Goal: Task Accomplishment & Management: Complete application form

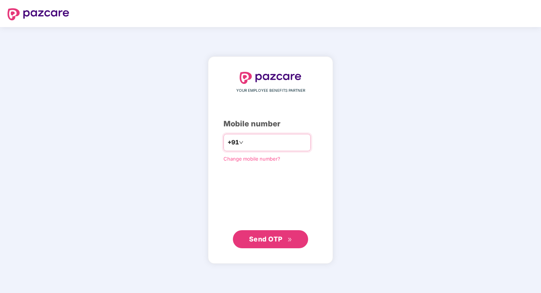
type input "**********"
click at [266, 242] on span "Send OTP" at bounding box center [266, 239] width 34 height 8
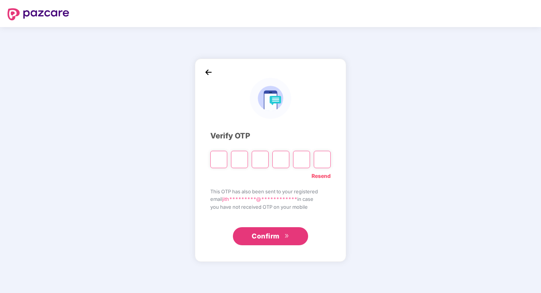
type input "*"
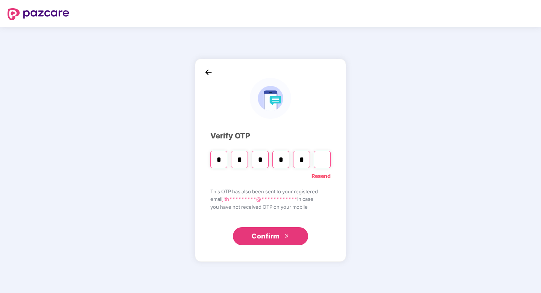
type input "*"
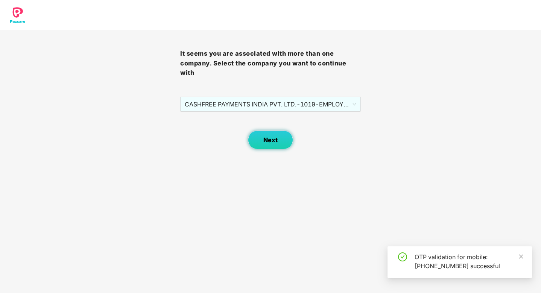
click at [277, 141] on span "Next" at bounding box center [271, 140] width 14 height 7
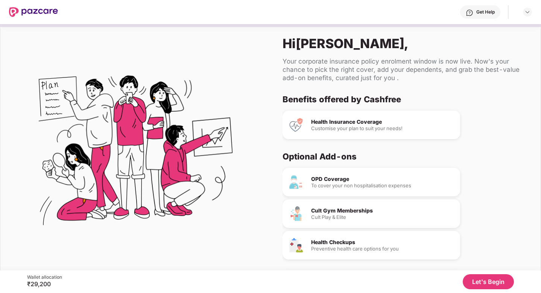
click at [487, 287] on button "Let's Begin" at bounding box center [488, 281] width 51 height 15
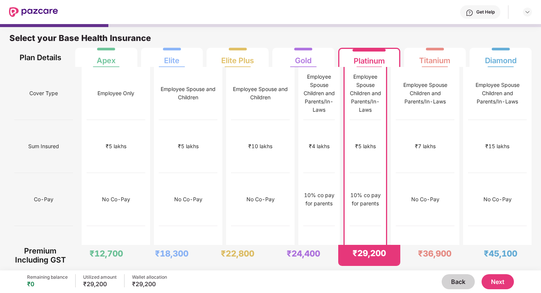
click at [493, 285] on button "Next" at bounding box center [498, 281] width 32 height 15
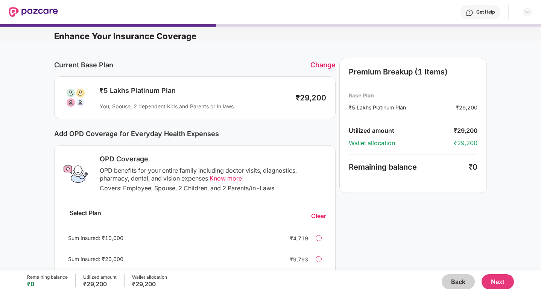
click at [518, 132] on div "Current Base Plan Change ₹5 Lakhs Platinum Plan You, Spouse, 2 dependent Kids a…" at bounding box center [270, 244] width 541 height 406
drag, startPoint x: 540, startPoint y: 109, endPoint x: 540, endPoint y: 128, distance: 18.8
click at [540, 128] on div "Current Base Plan Change ₹5 Lakhs Platinum Plan You, Spouse, 2 dependent Kids a…" at bounding box center [270, 244] width 541 height 406
click at [26, 93] on div "Current Base Plan Change ₹5 Lakhs Platinum Plan You, Spouse, 2 dependent Kids a…" at bounding box center [270, 244] width 541 height 406
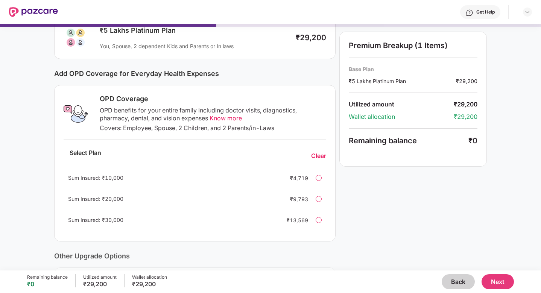
scroll to position [75, 0]
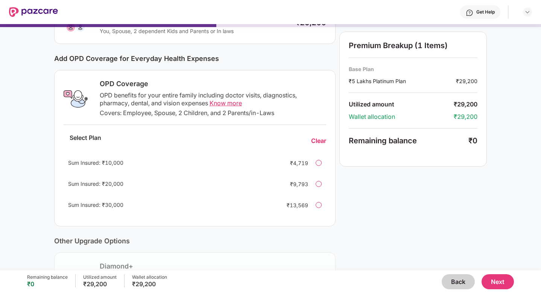
click at [322, 140] on div "Clear" at bounding box center [318, 141] width 15 height 8
click at [11, 107] on div "Current Base Plan Change ₹5 Lakhs Platinum Plan You, Spouse, 2 dependent Kids a…" at bounding box center [270, 169] width 541 height 406
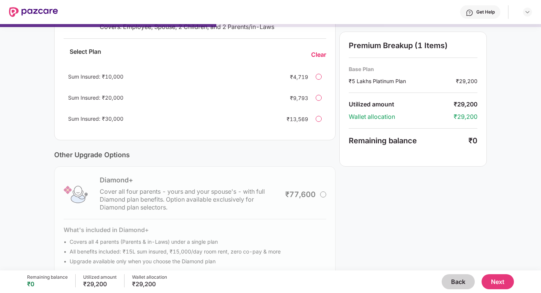
scroll to position [177, 0]
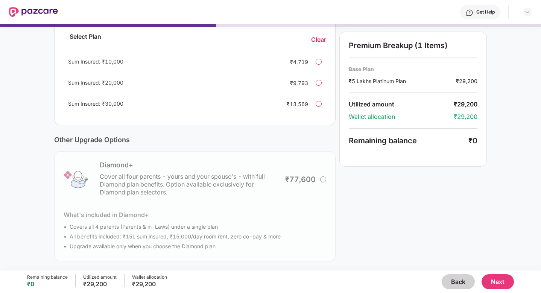
click at [486, 281] on button "Next" at bounding box center [498, 281] width 32 height 15
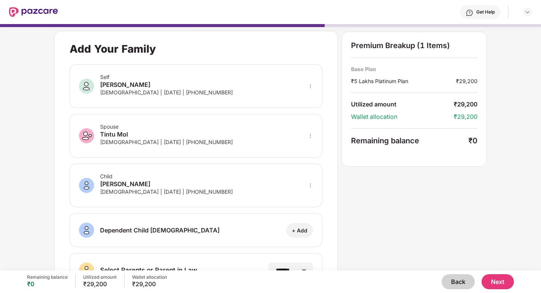
click at [533, 91] on div "**********" at bounding box center [270, 143] width 541 height 247
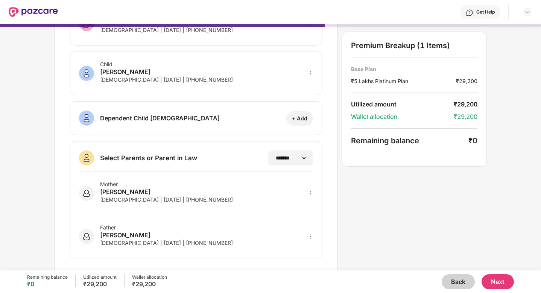
scroll to position [117, 0]
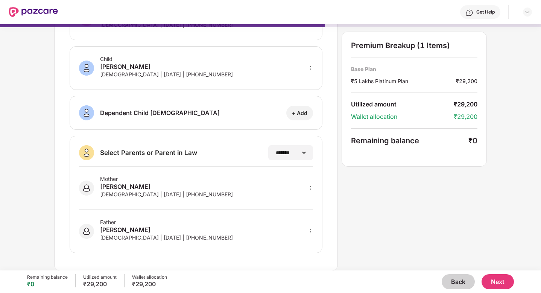
click at [505, 285] on button "Next" at bounding box center [498, 281] width 32 height 15
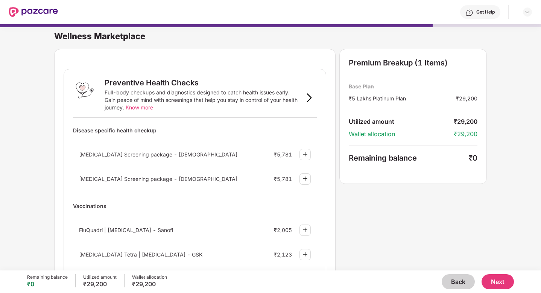
click at [519, 113] on div "Wellness Marketplace Preventive Health Checks Full-body checkups and diagnostic…" at bounding box center [270, 143] width 541 height 247
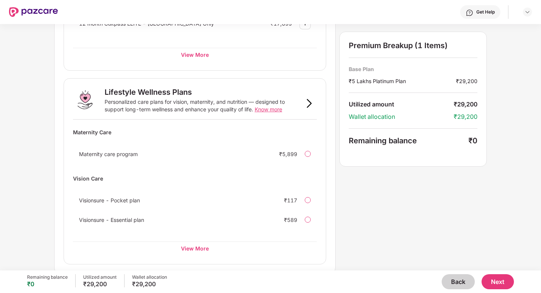
scroll to position [448, 0]
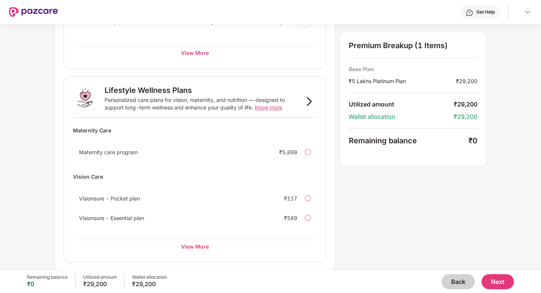
click at [494, 283] on button "Next" at bounding box center [498, 281] width 32 height 15
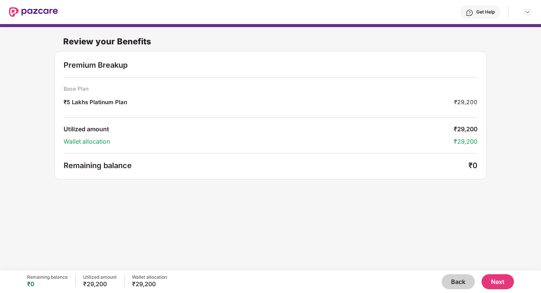
click at [498, 281] on button "Next" at bounding box center [498, 281] width 32 height 15
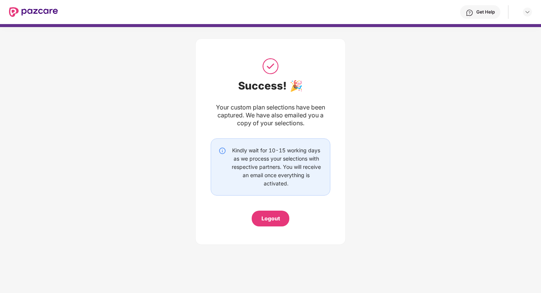
click at [277, 215] on div "Logout" at bounding box center [271, 219] width 18 height 8
